Goal: Transaction & Acquisition: Purchase product/service

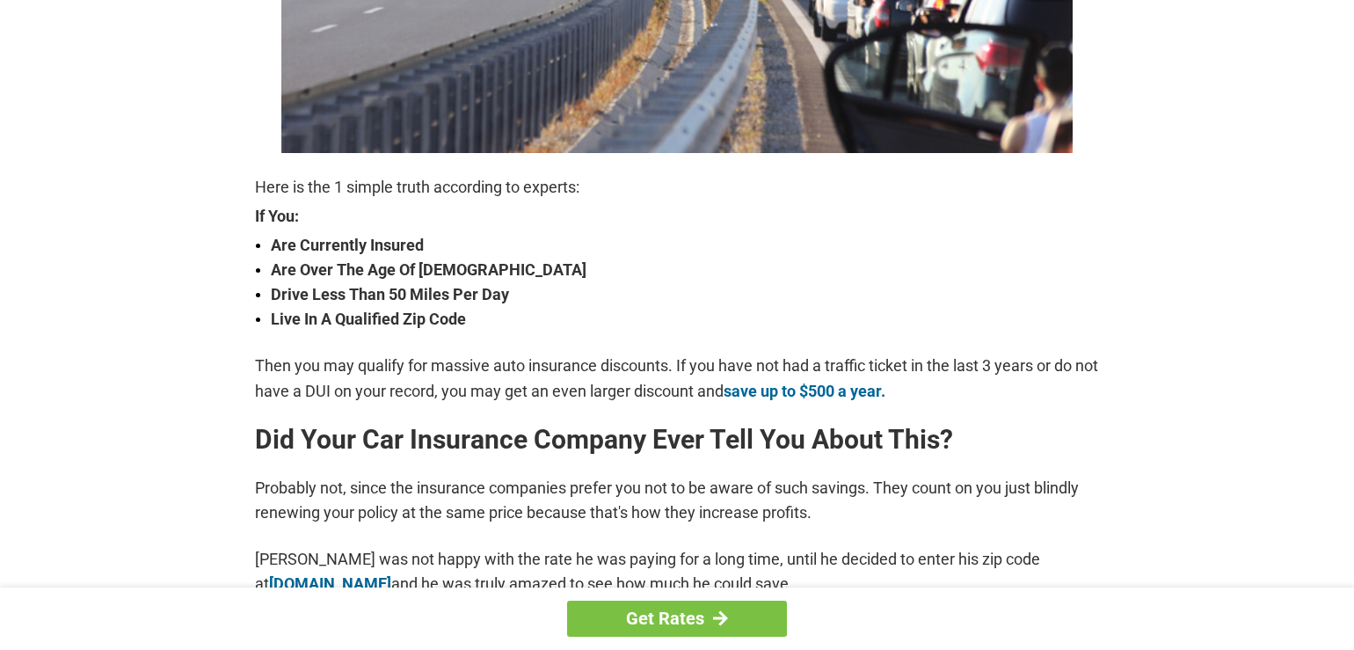
scroll to position [538, 0]
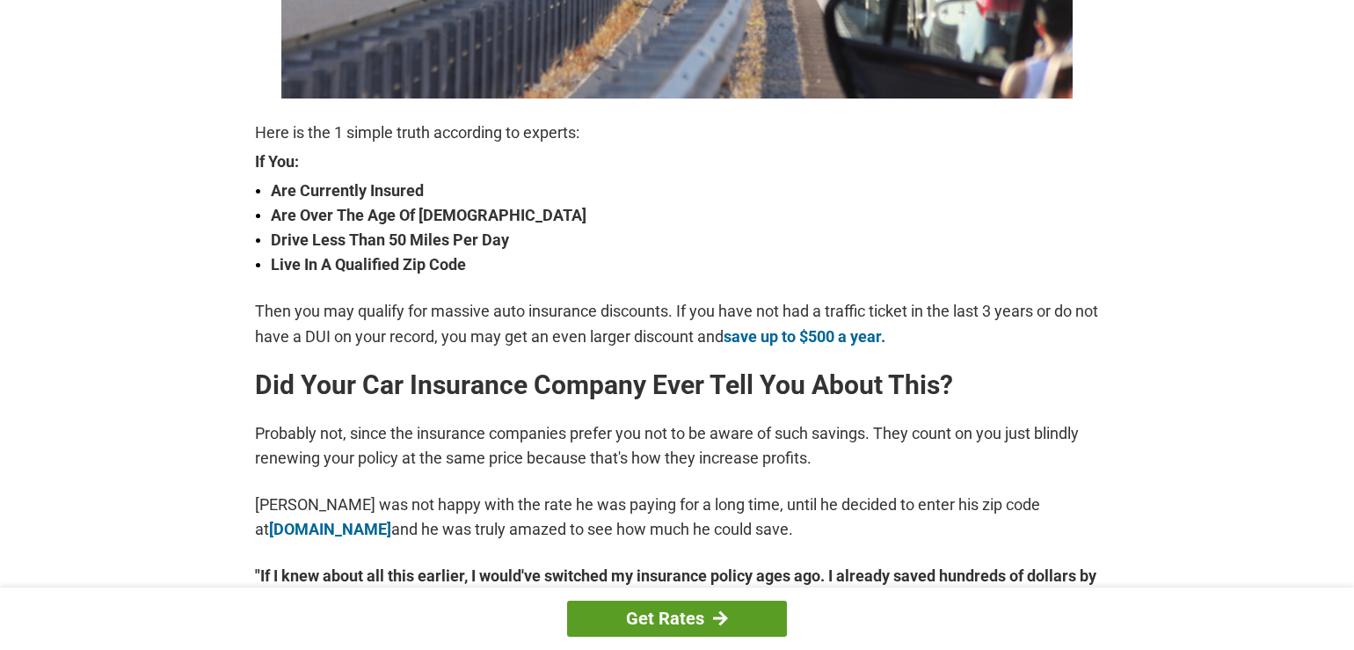
click at [685, 618] on link "Get Rates" at bounding box center [677, 618] width 220 height 36
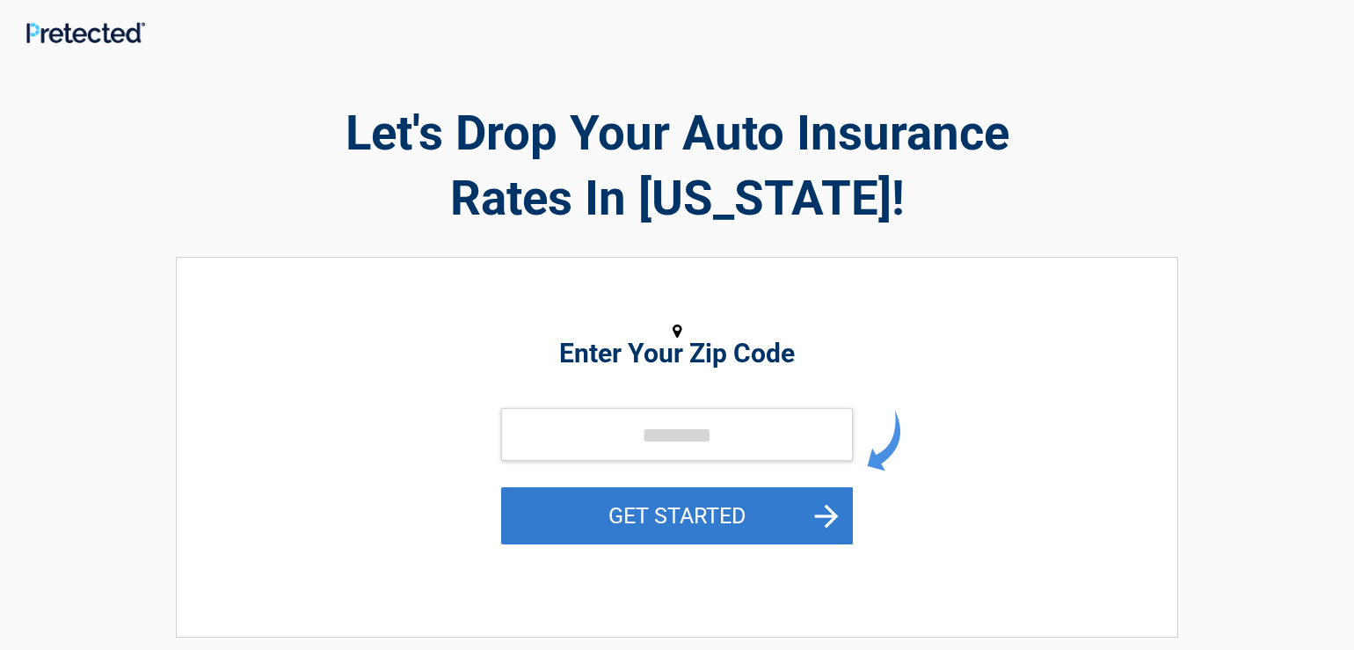
click at [643, 505] on button "GET STARTED" at bounding box center [677, 515] width 352 height 57
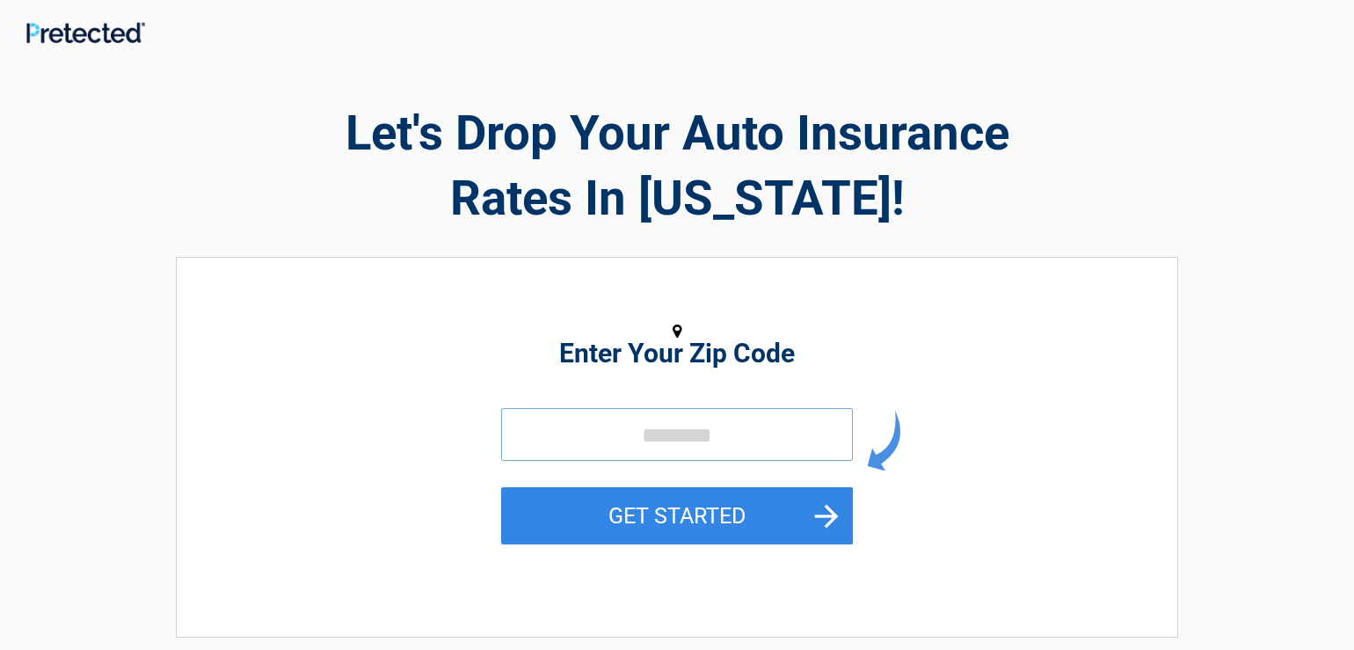
click at [649, 447] on input "tel" at bounding box center [677, 434] width 352 height 53
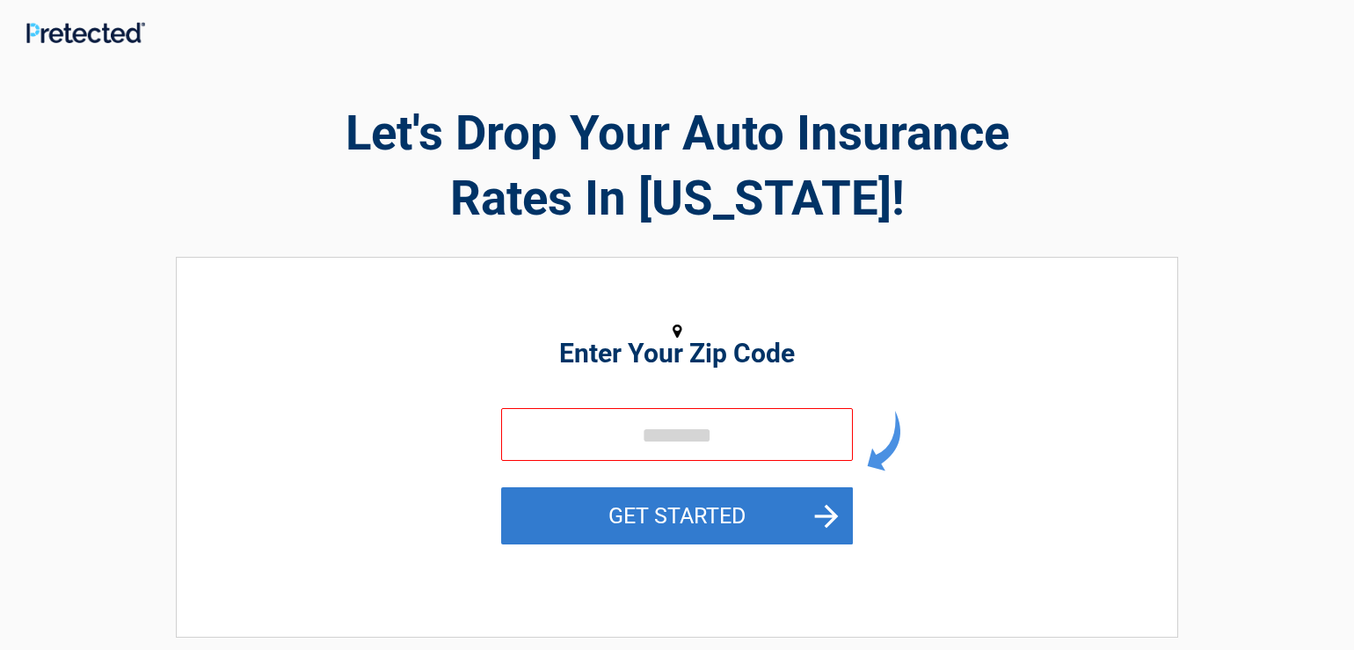
click at [816, 511] on button "GET STARTED" at bounding box center [677, 515] width 352 height 57
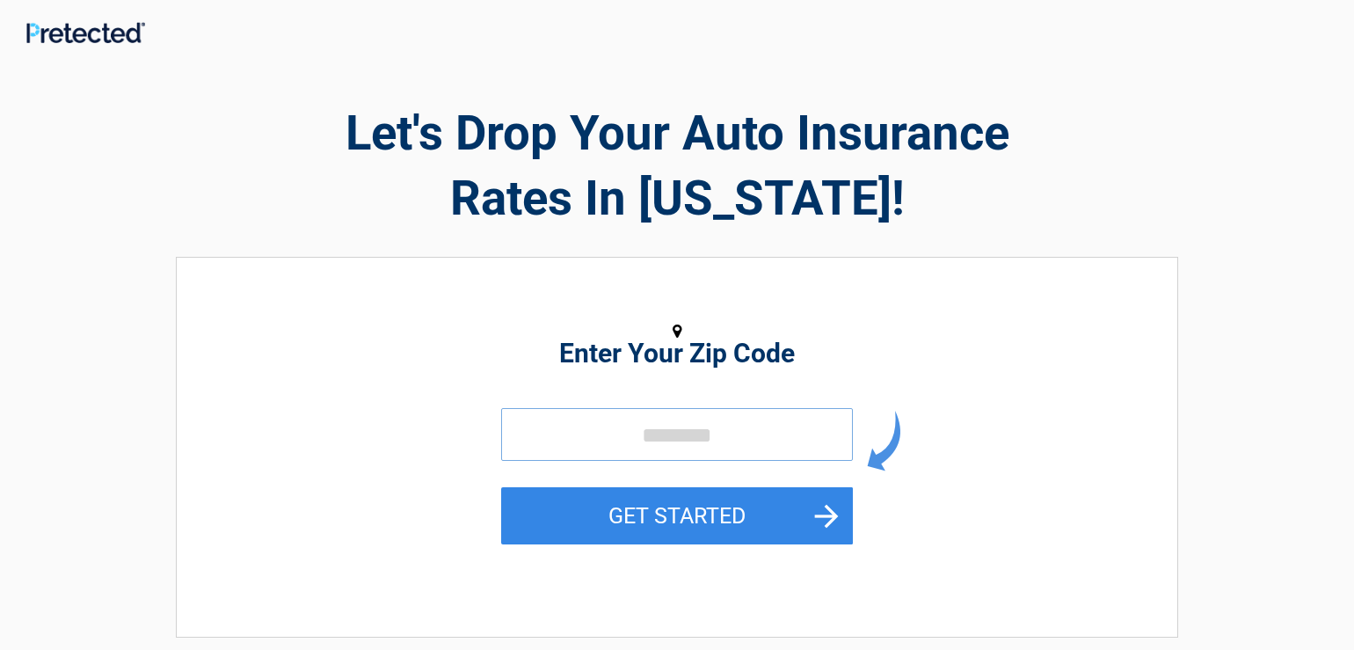
click at [666, 440] on input "tel" at bounding box center [677, 434] width 352 height 53
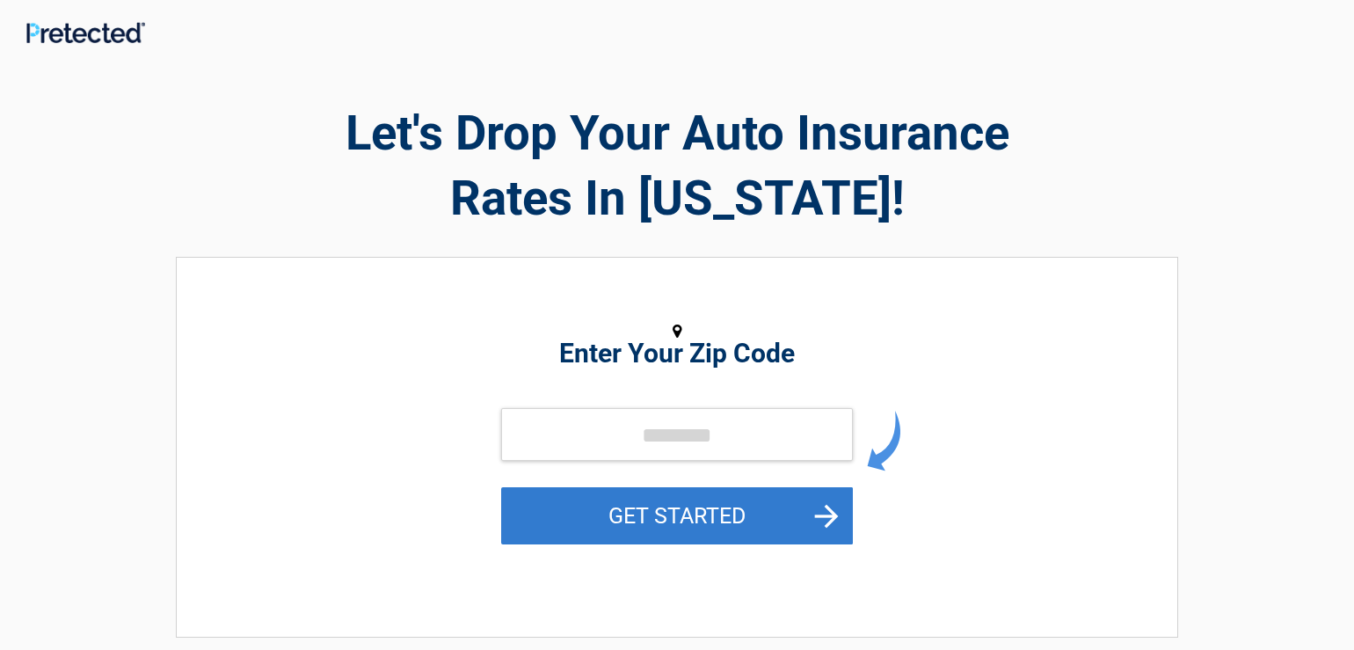
drag, startPoint x: 819, startPoint y: 519, endPoint x: 811, endPoint y: 524, distance: 9.5
click at [811, 524] on button "GET STARTED" at bounding box center [677, 515] width 352 height 57
click at [804, 524] on button "GET STARTED" at bounding box center [677, 515] width 352 height 57
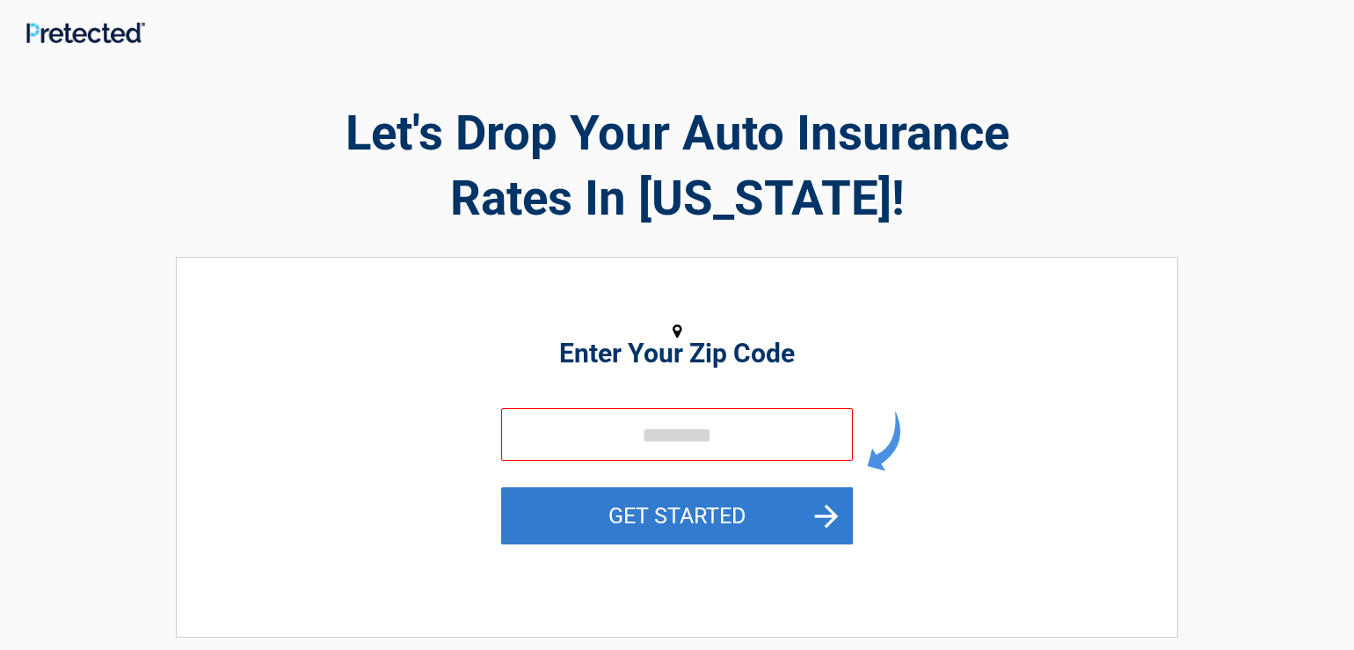
click at [826, 518] on button "GET STARTED" at bounding box center [677, 515] width 352 height 57
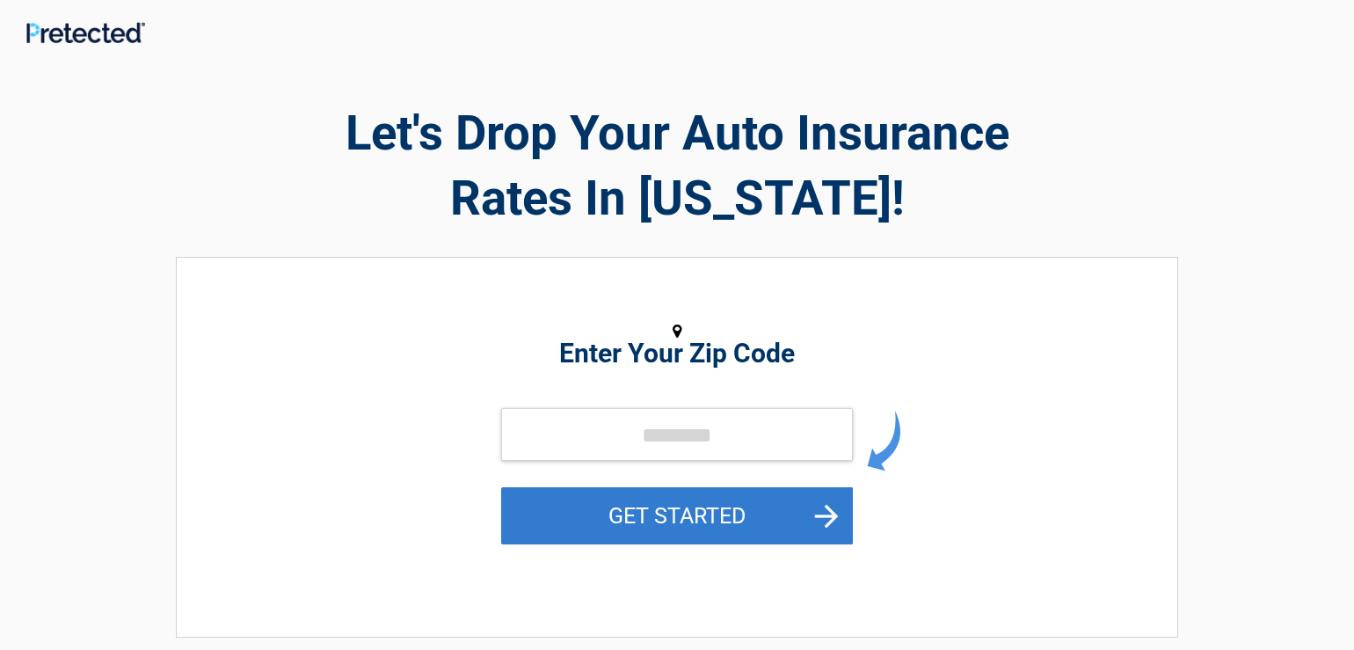
click at [826, 518] on button "GET STARTED" at bounding box center [677, 515] width 352 height 57
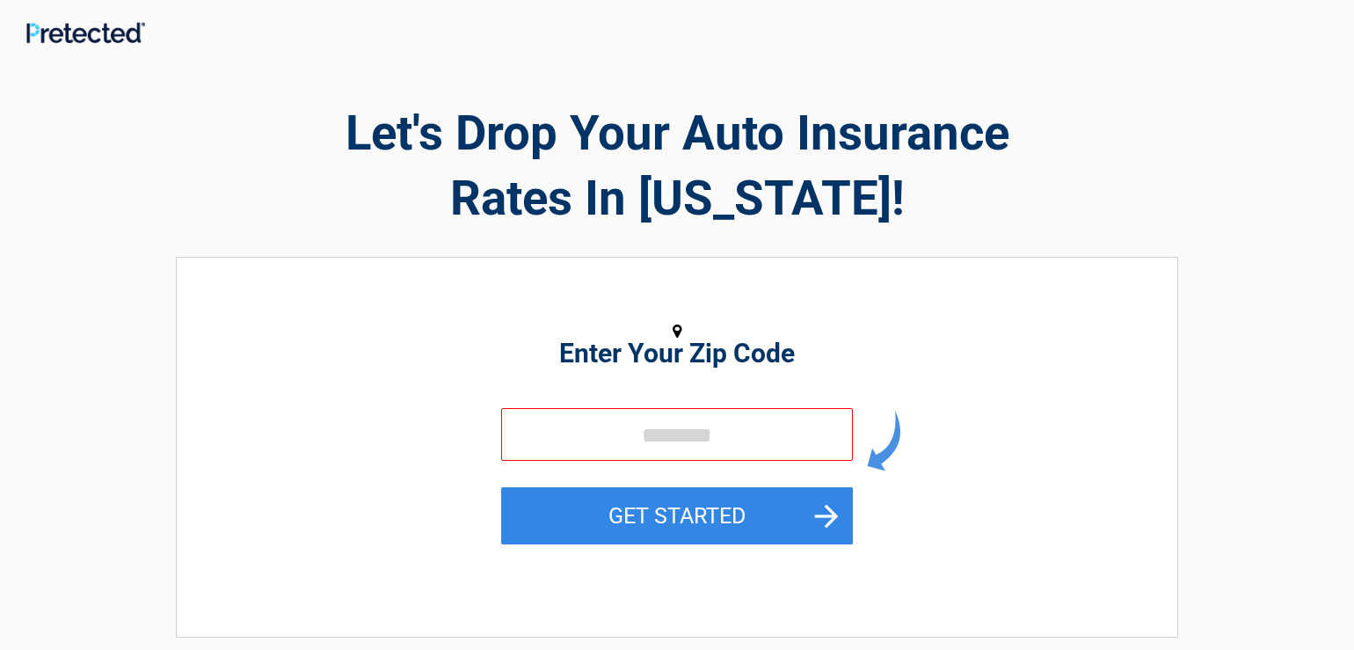
click at [667, 350] on h2 "Enter Your Zip Code" at bounding box center [676, 353] width 807 height 21
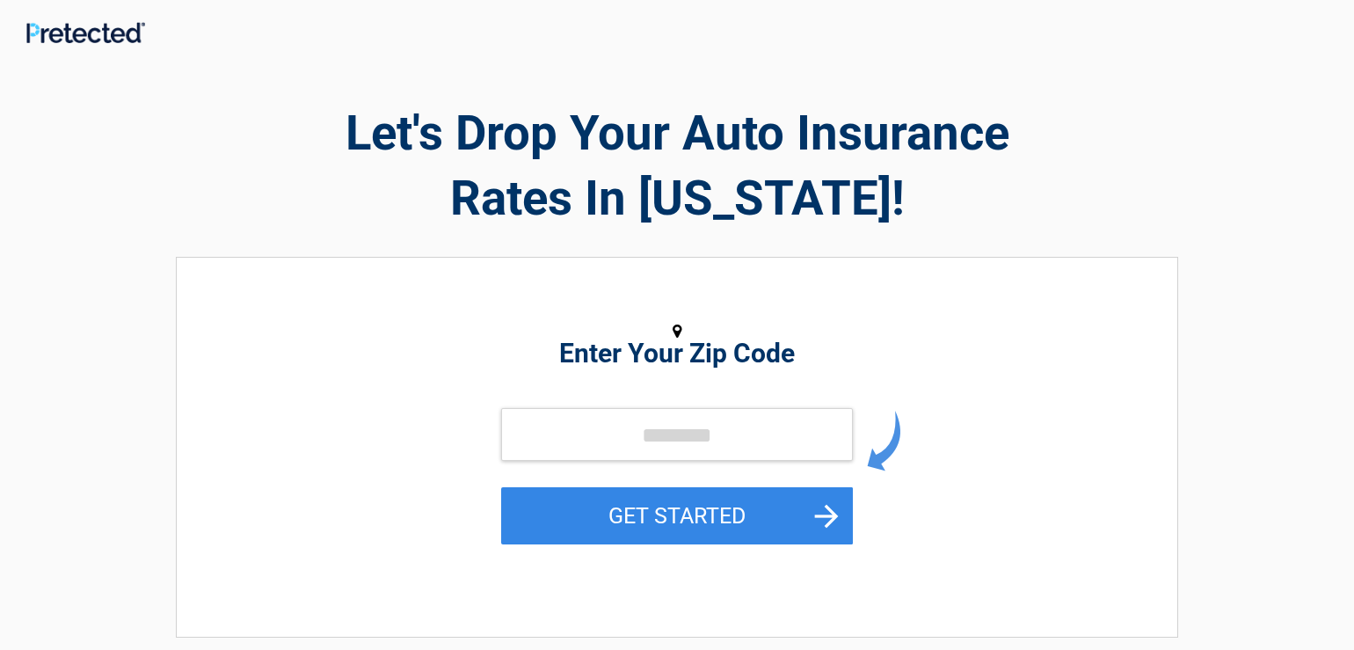
click at [673, 334] on icon at bounding box center [677, 332] width 9 height 16
click at [704, 359] on h2 "Enter Your Zip Code" at bounding box center [676, 353] width 807 height 21
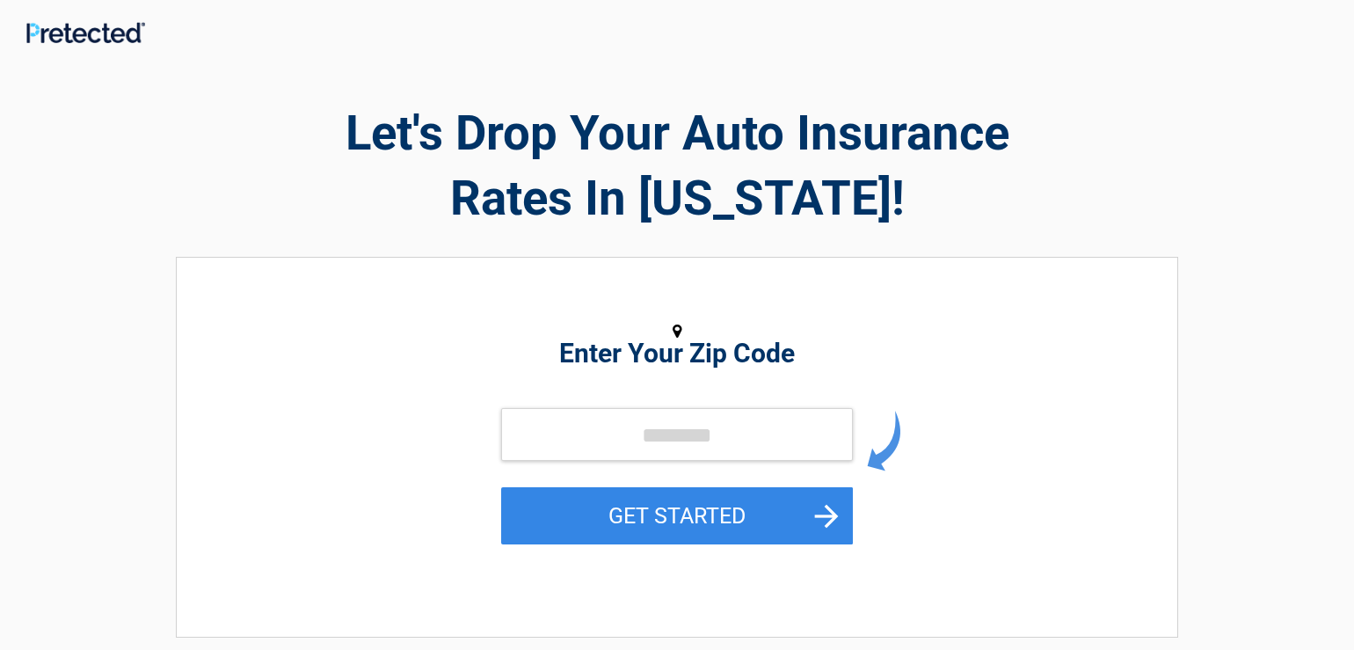
click at [704, 359] on h2 "Enter Your Zip Code" at bounding box center [676, 353] width 807 height 21
click at [693, 438] on input "tel" at bounding box center [677, 434] width 352 height 53
click at [693, 439] on input "tel" at bounding box center [677, 434] width 352 height 53
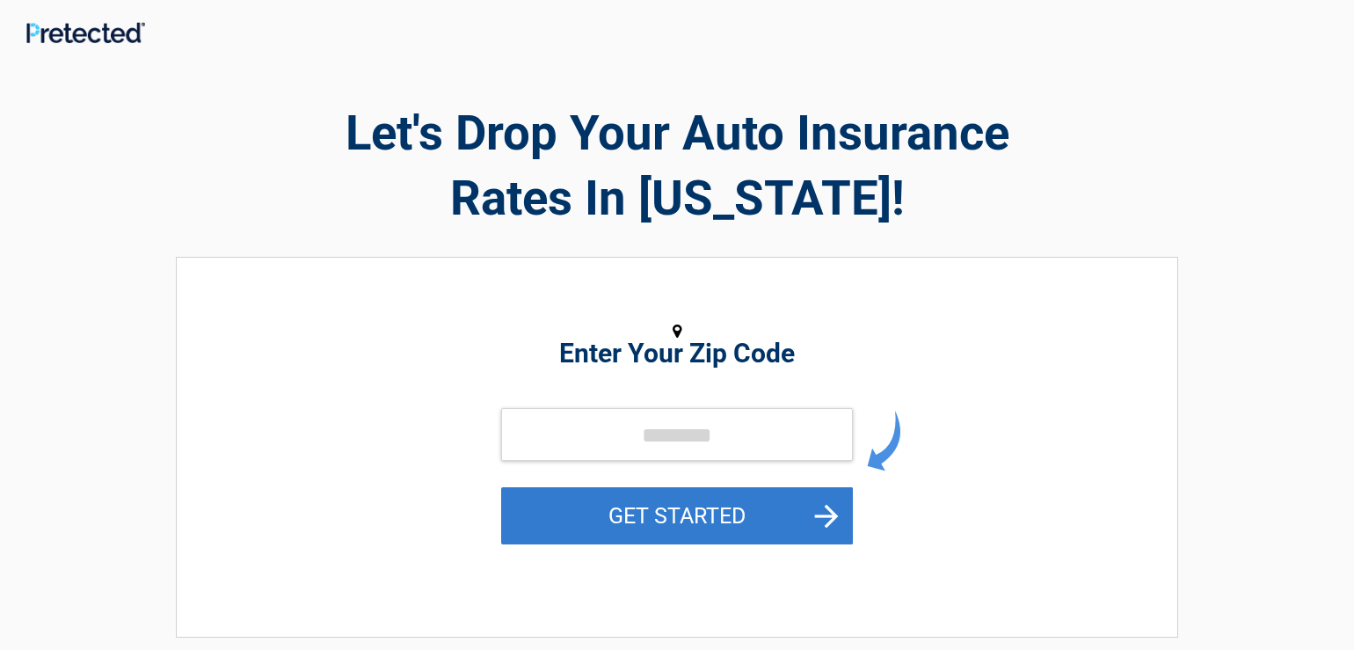
click at [829, 512] on button "GET STARTED" at bounding box center [677, 515] width 352 height 57
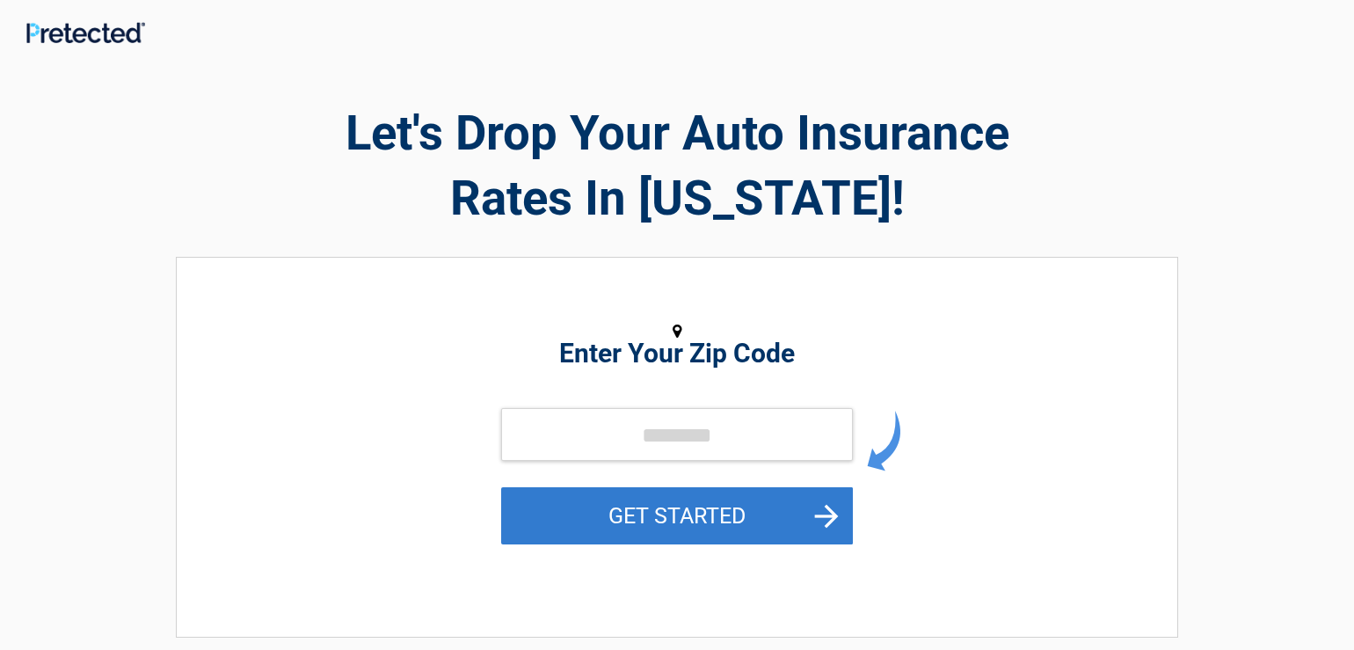
click at [829, 512] on button "GET STARTED" at bounding box center [677, 515] width 352 height 57
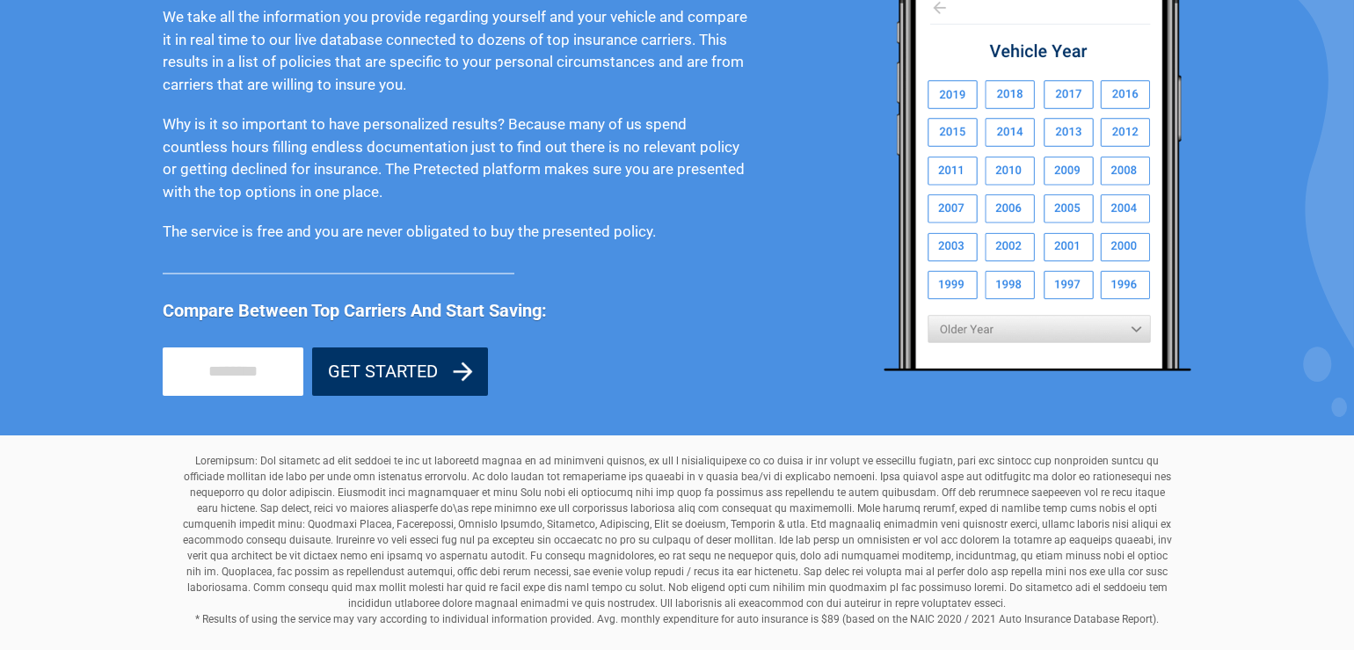
scroll to position [1536, 0]
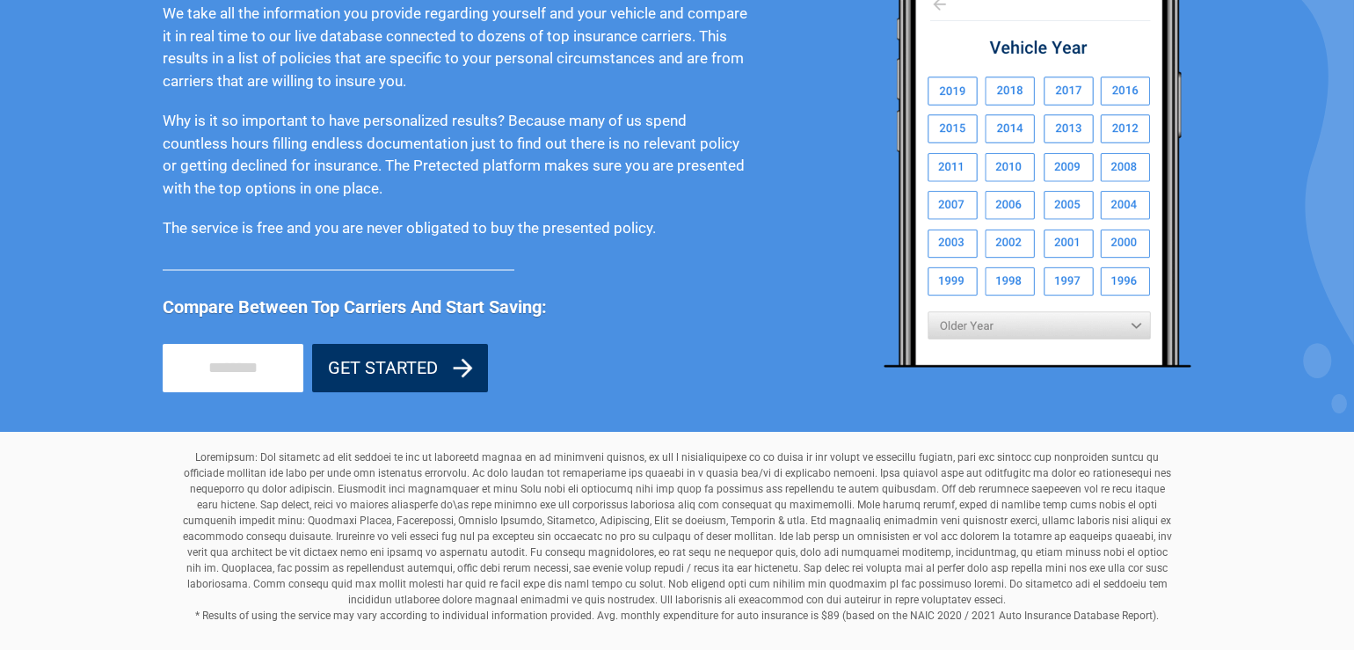
click at [209, 404] on div "How Does Pretected Work? We take all the information you provide regarding your…" at bounding box center [677, 115] width 1354 height 633
click at [389, 357] on button "GET STARTED" at bounding box center [400, 368] width 176 height 48
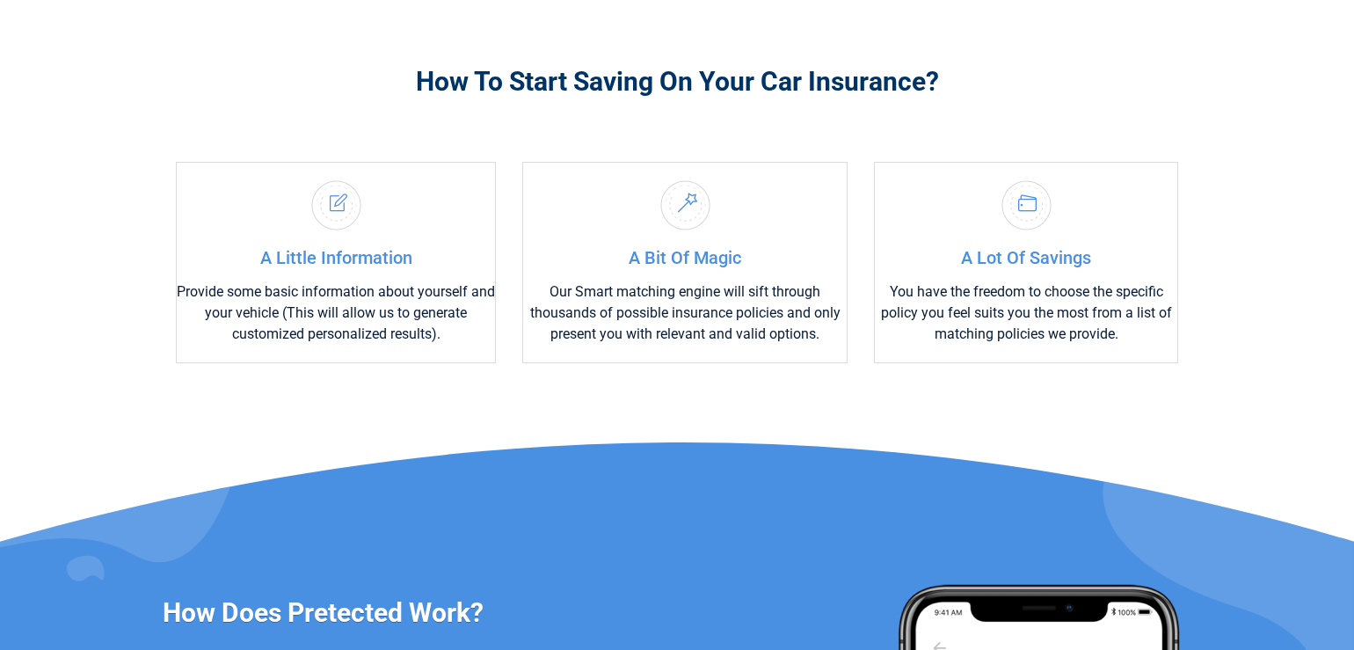
click at [389, 357] on div "How To Start Saving On Your Car Insurance? A Little Information Provide some ba…" at bounding box center [677, 534] width 1354 height 1081
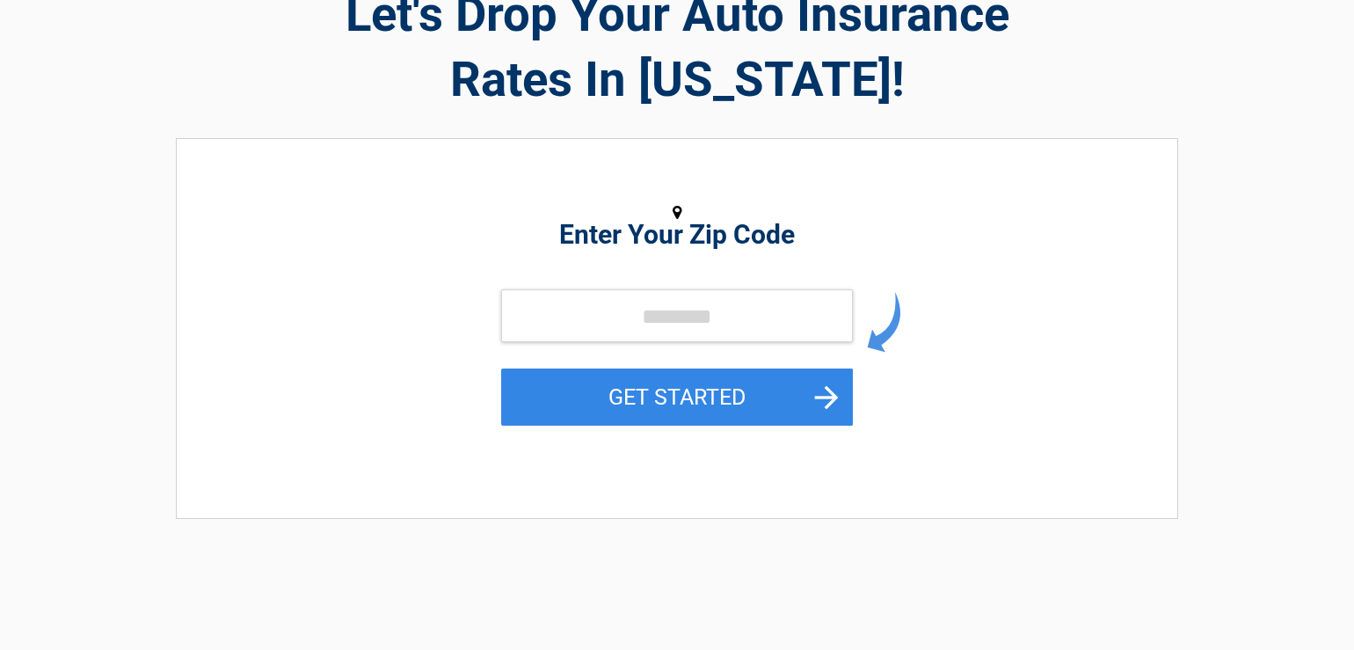
scroll to position [110, 0]
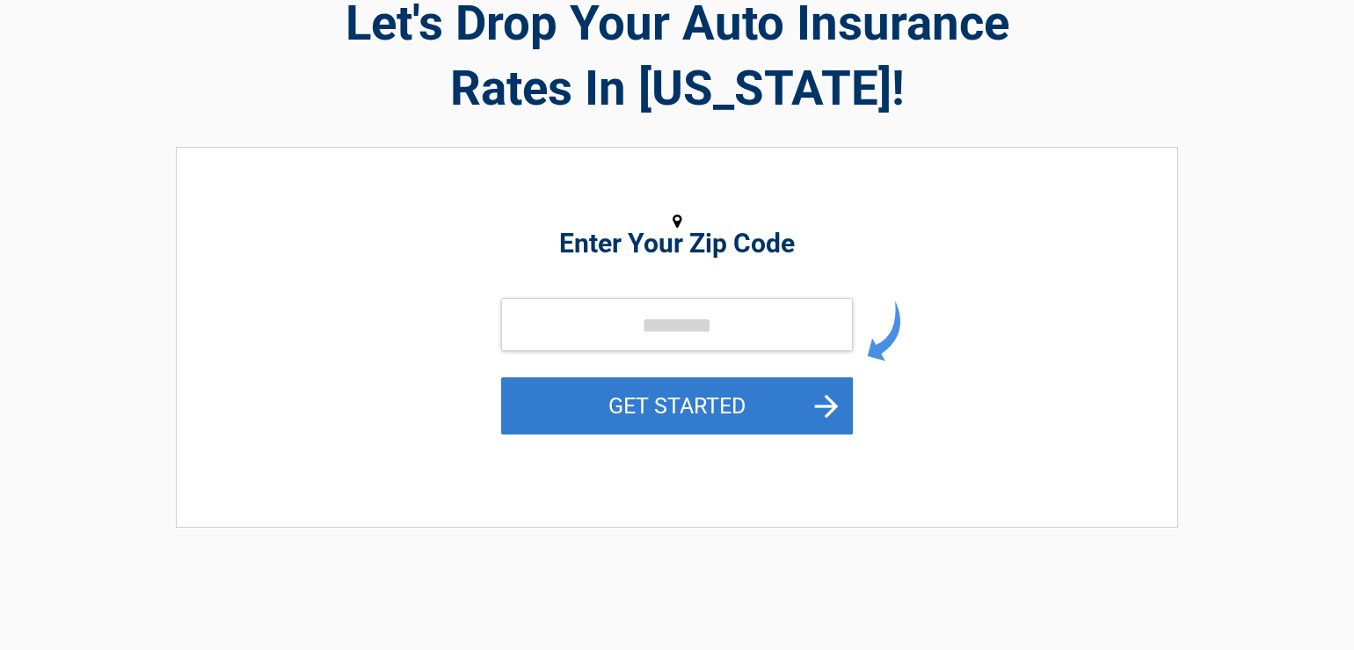
click at [833, 404] on button "GET STARTED" at bounding box center [677, 405] width 352 height 57
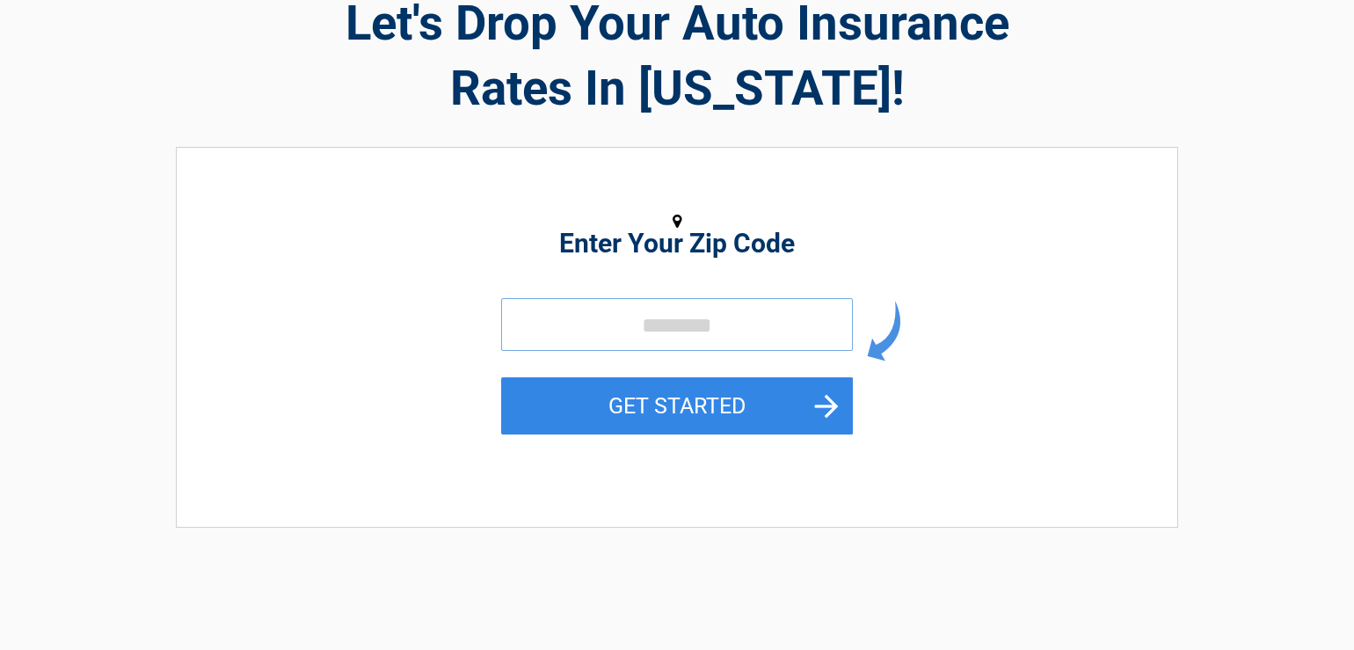
click at [664, 337] on input "tel" at bounding box center [677, 324] width 352 height 53
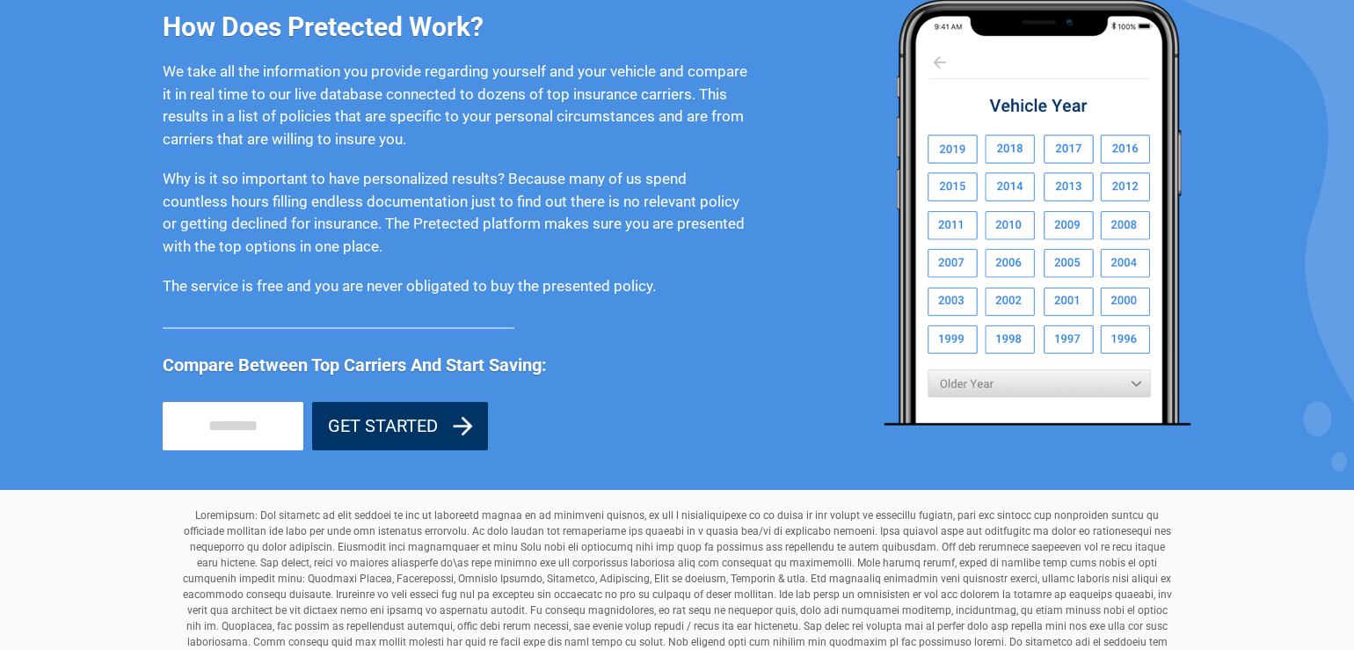
scroll to position [1623, 0]
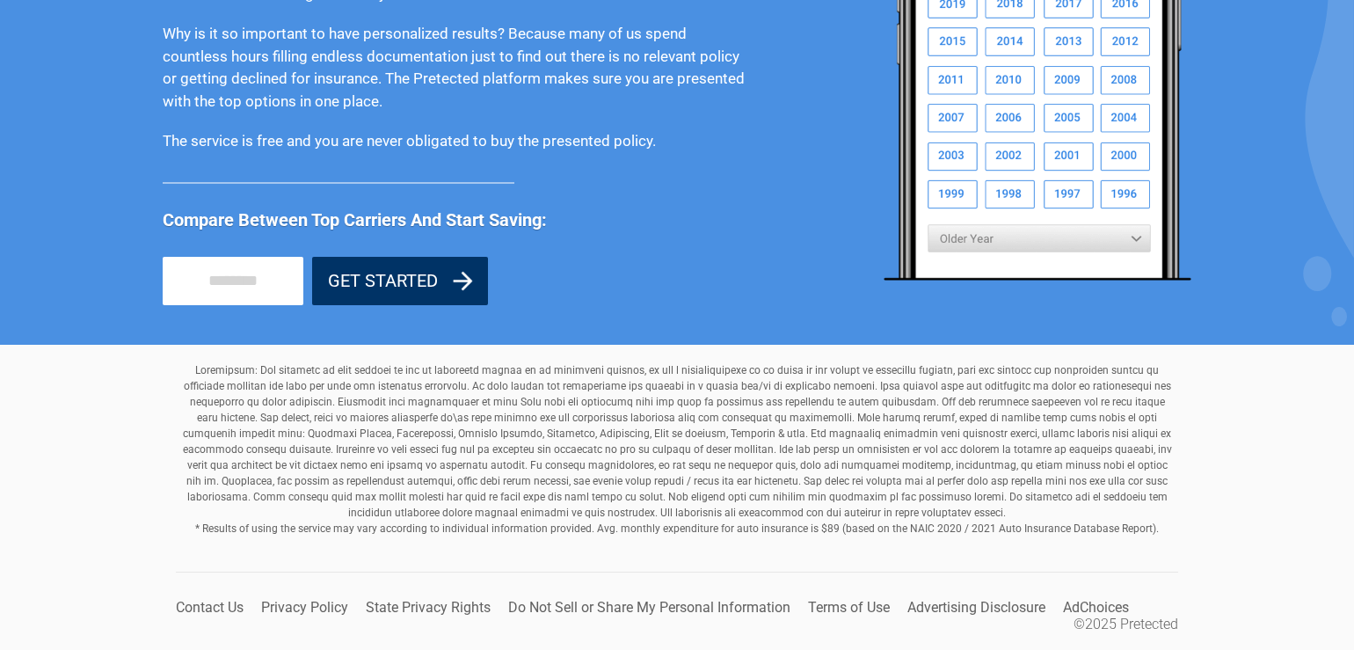
click at [396, 278] on button "GET STARTED" at bounding box center [400, 281] width 176 height 48
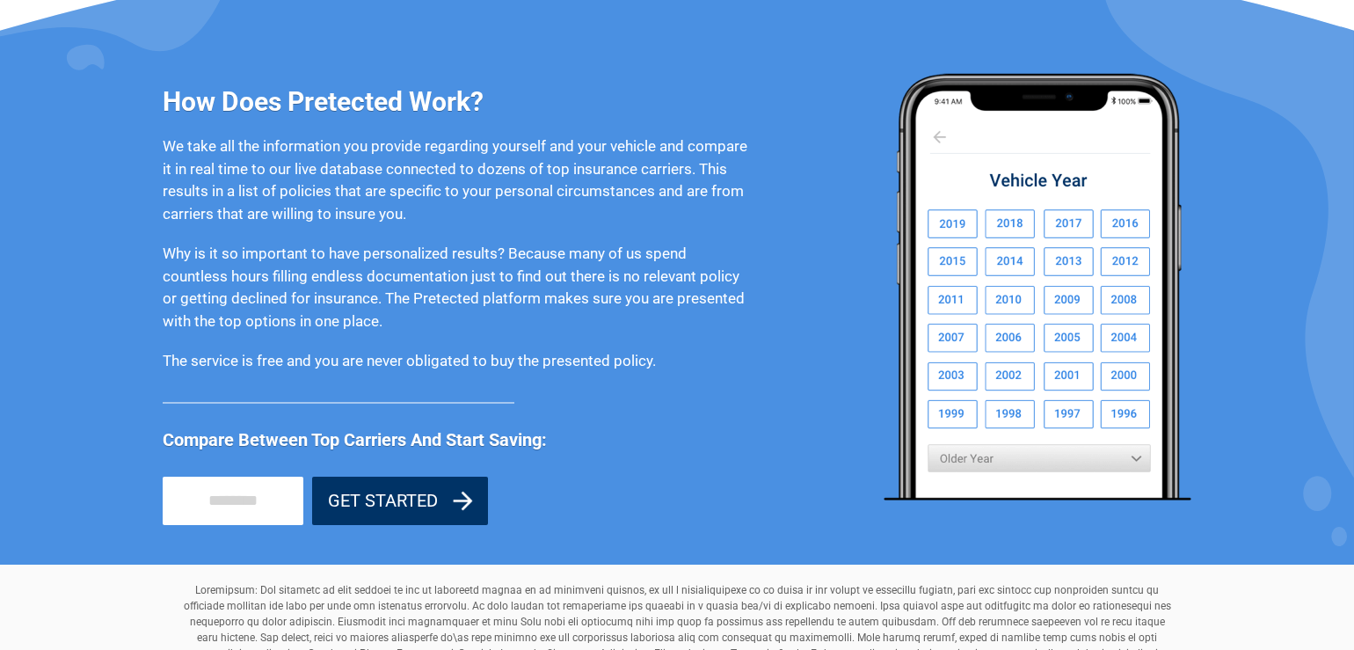
click at [396, 278] on div "How Does Pretected Work? We take all the information you provide regarding your…" at bounding box center [677, 247] width 1354 height 633
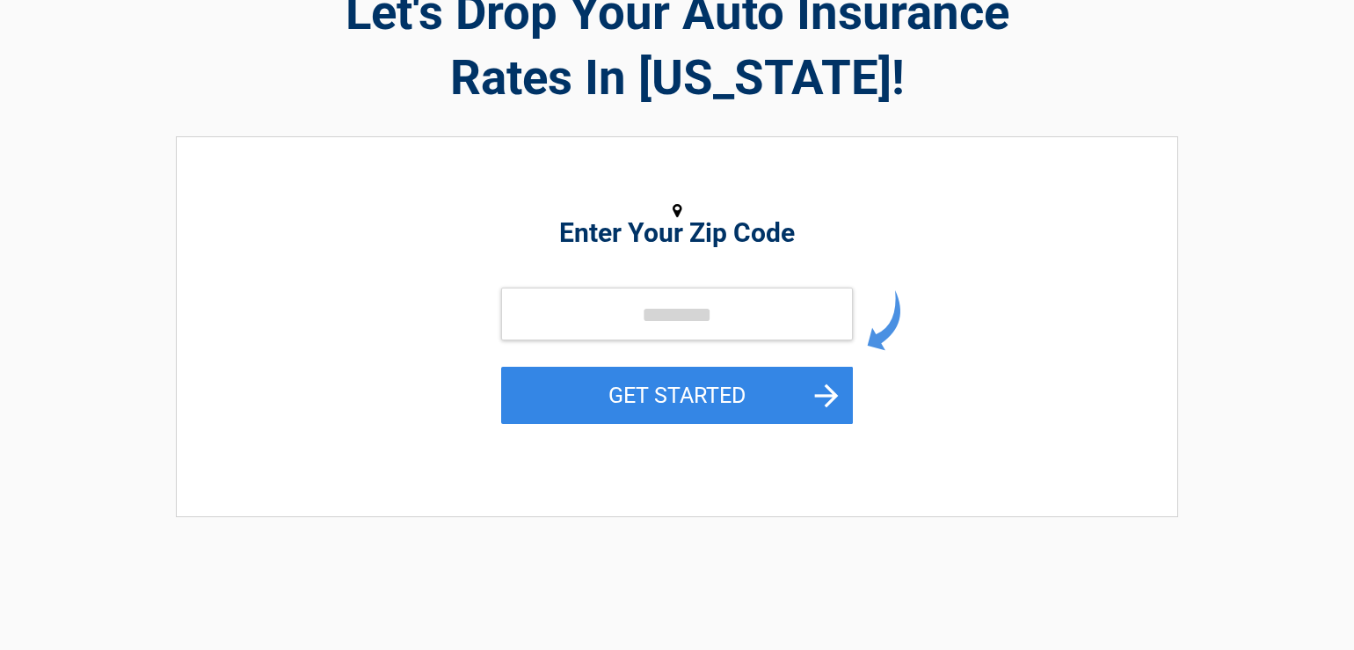
scroll to position [110, 0]
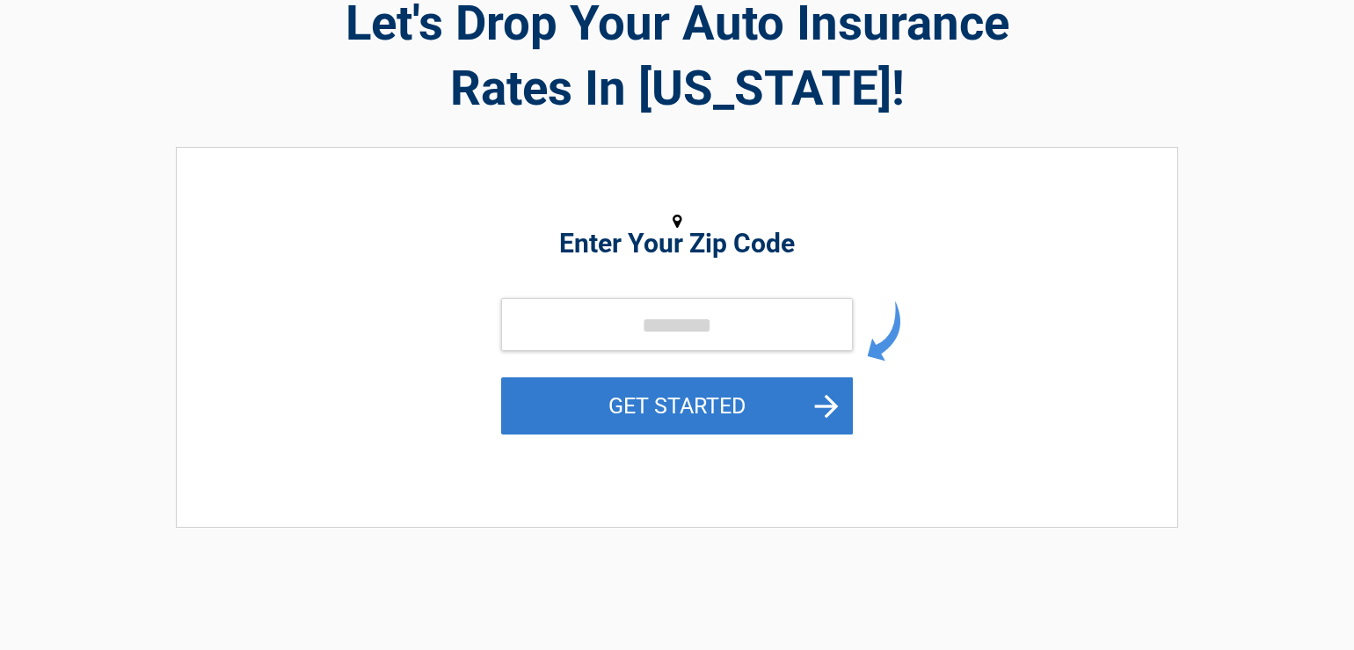
click at [609, 387] on button "GET STARTED" at bounding box center [677, 405] width 352 height 57
click at [627, 398] on button "GET STARTED" at bounding box center [677, 405] width 352 height 57
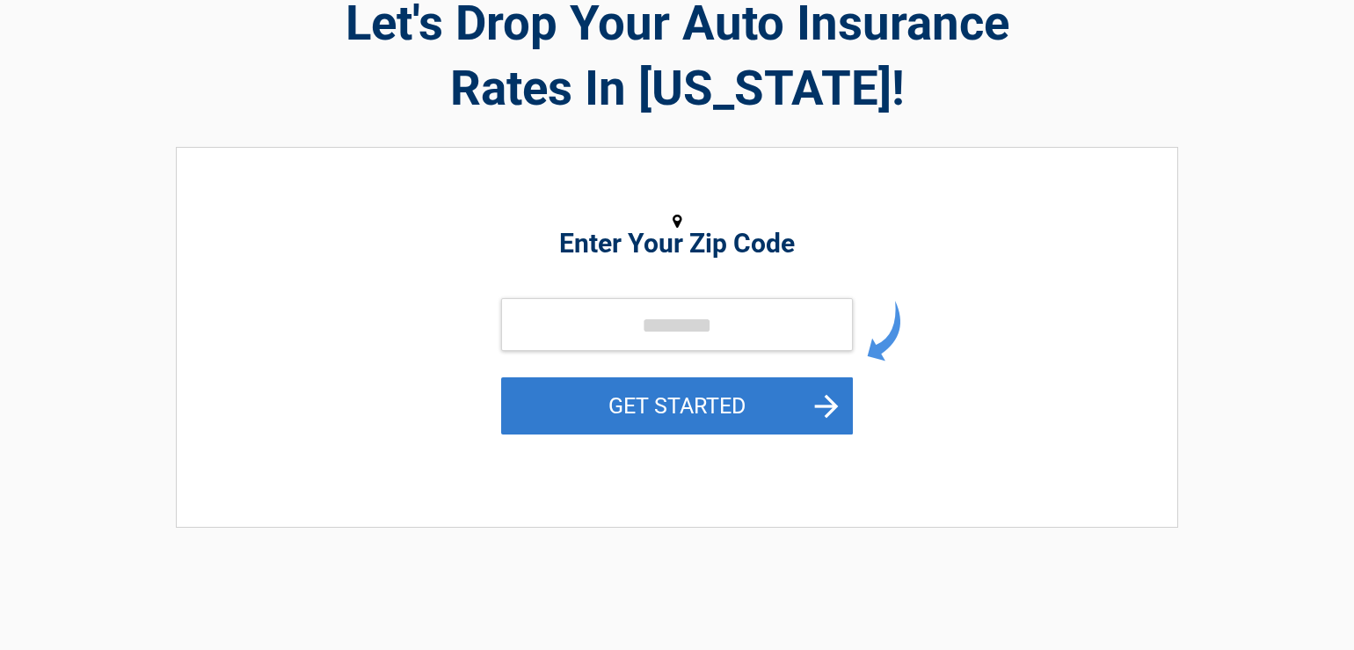
click at [627, 398] on button "GET STARTED" at bounding box center [677, 405] width 352 height 57
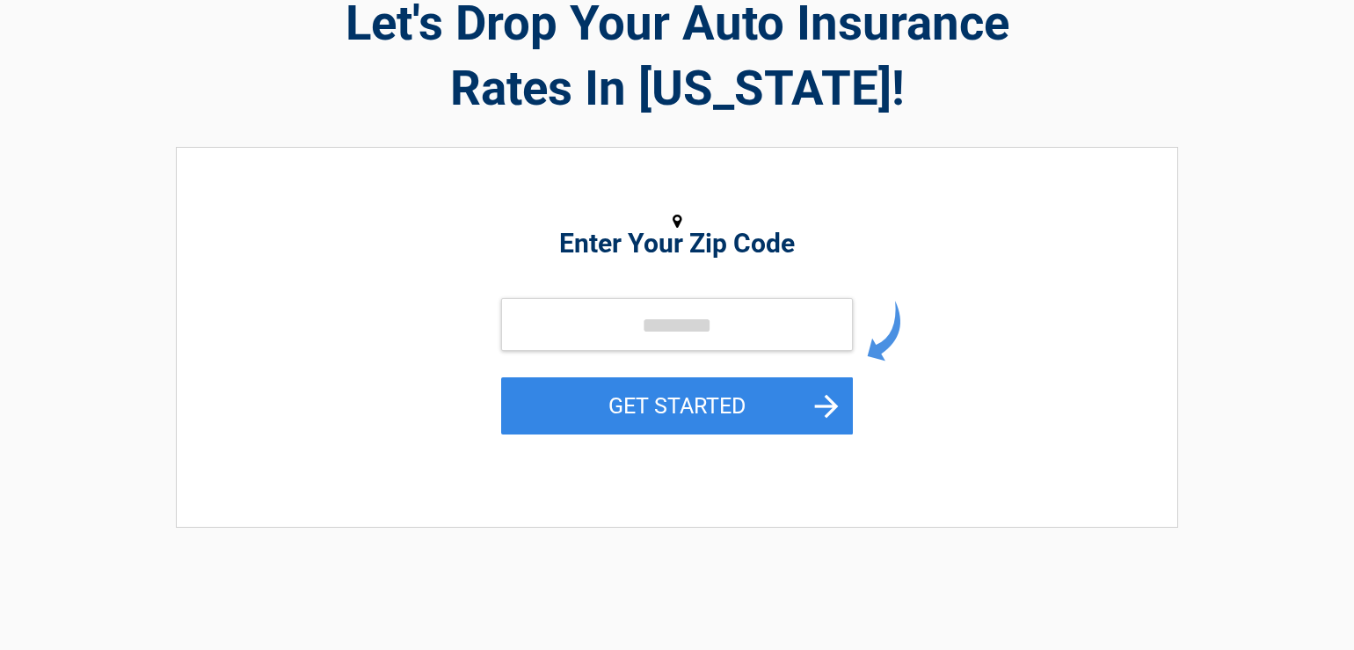
drag, startPoint x: 211, startPoint y: 209, endPoint x: 228, endPoint y: 209, distance: 16.7
click at [228, 209] on div "**********" at bounding box center [677, 337] width 1002 height 381
